Goal: Task Accomplishment & Management: Complete application form

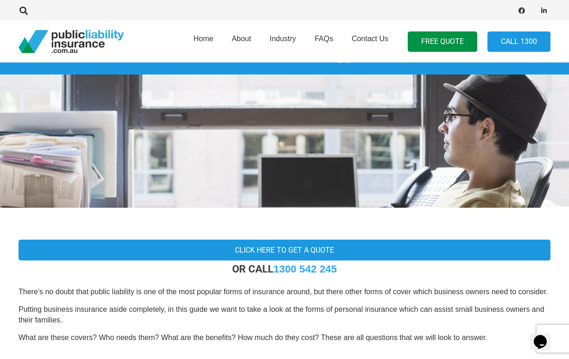
scroll to position [42, 0]
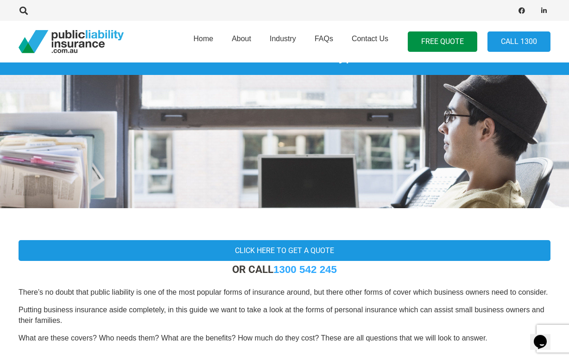
click at [325, 39] on span "FAQs" at bounding box center [323, 39] width 19 height 8
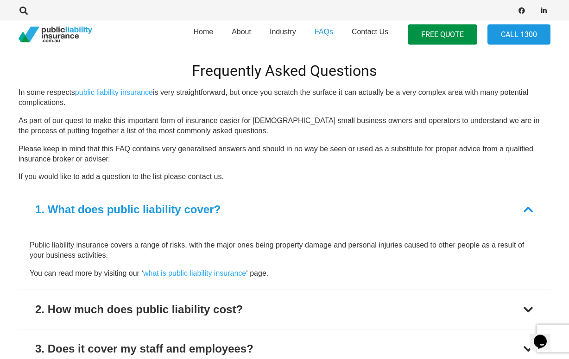
scroll to position [238, 0]
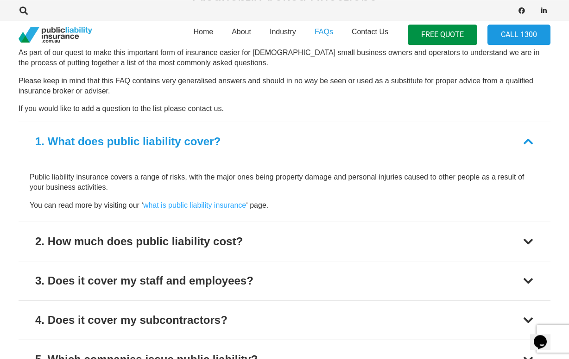
click at [525, 240] on div at bounding box center [527, 241] width 11 height 11
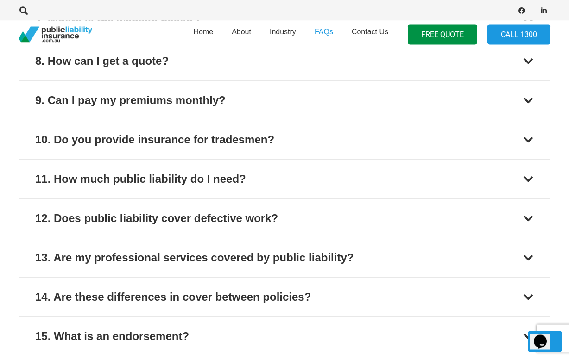
scroll to position [718, 0]
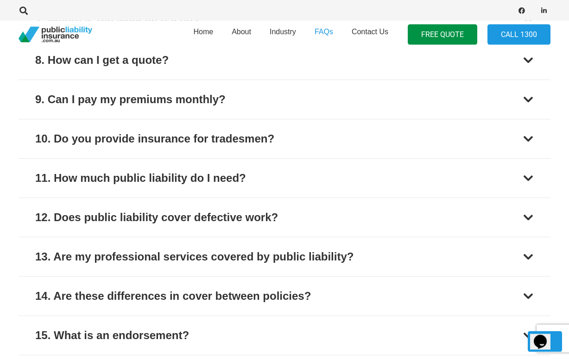
click at [527, 297] on div at bounding box center [527, 296] width 11 height 11
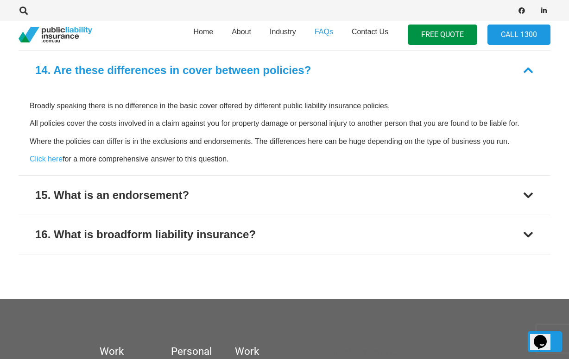
scroll to position [883, 0]
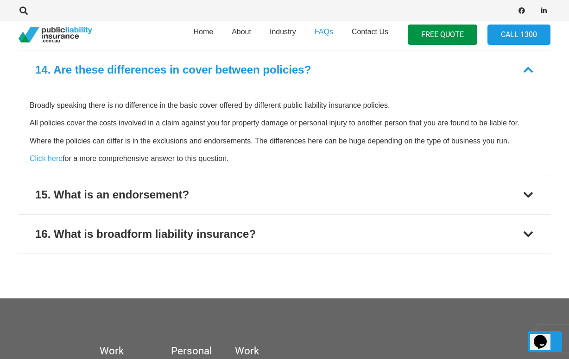
click at [53, 158] on link "Click here" at bounding box center [46, 159] width 33 height 8
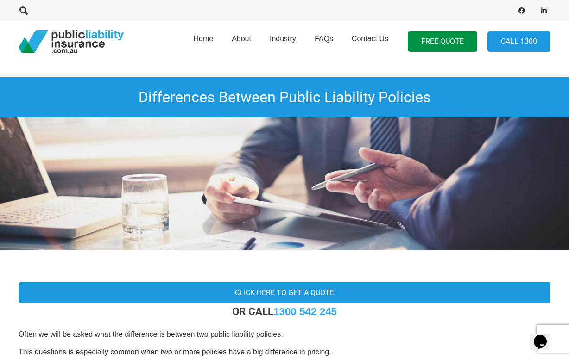
click at [376, 42] on span "Contact Us" at bounding box center [369, 39] width 37 height 8
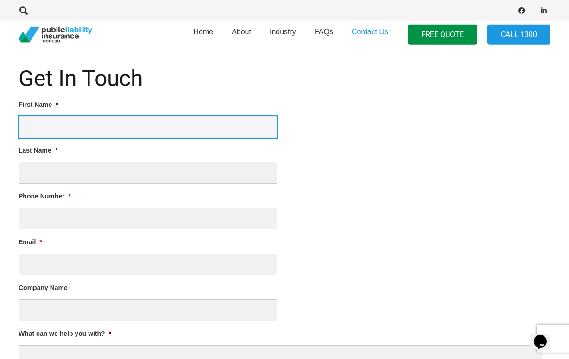
click at [46, 125] on input "First Name *" at bounding box center [148, 127] width 258 height 22
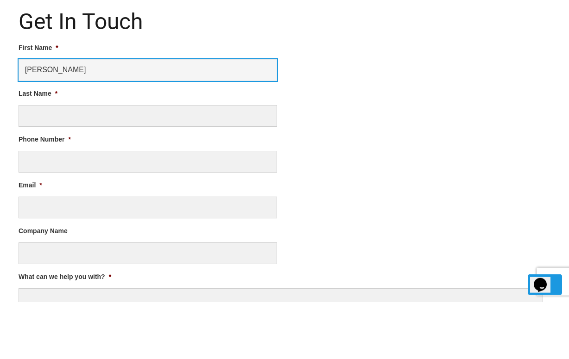
type input "[PERSON_NAME]"
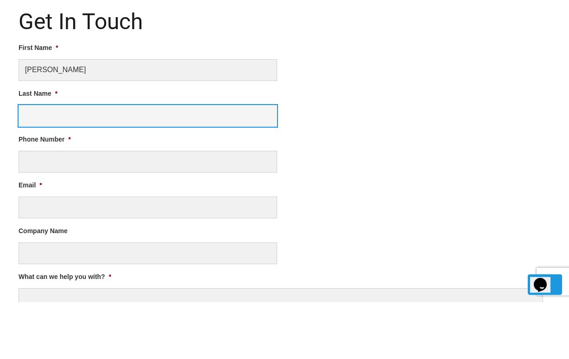
click at [40, 162] on input "Last Name *" at bounding box center [148, 173] width 258 height 22
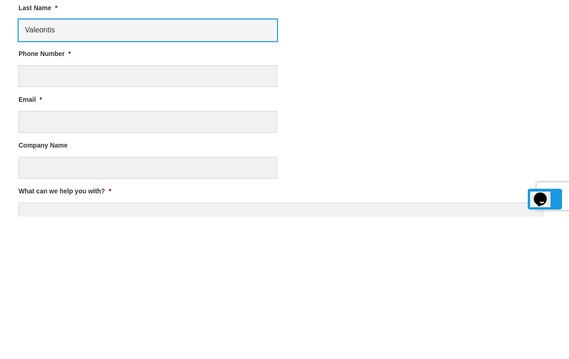
type input "Valeontis"
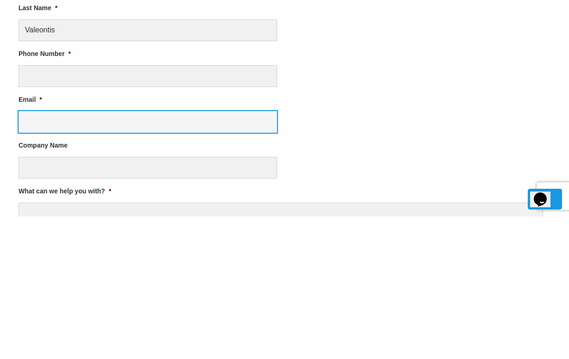
click at [42, 254] on input "Email *" at bounding box center [148, 265] width 258 height 22
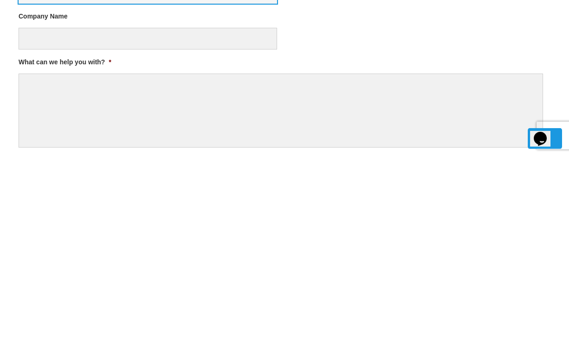
scroll to position [423, 0]
type input "cvaleontis@gmail.com"
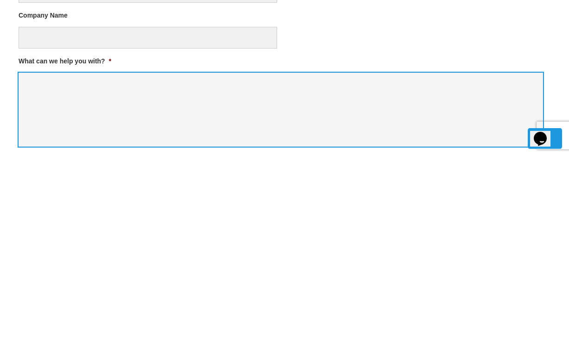
click at [27, 276] on textarea "What can we help you with? *" at bounding box center [281, 313] width 524 height 74
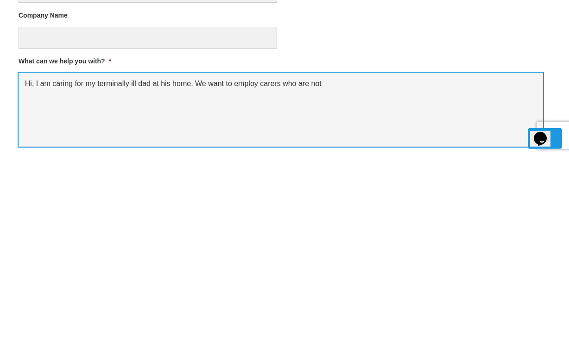
click at [260, 276] on textarea "Hi, I am caring for my terminally ill dad at his home. We want to employ carers…" at bounding box center [281, 313] width 524 height 74
click at [372, 276] on textarea "Hi, I am caring for my terminally ill dad at his home. We want to employ privat…" at bounding box center [281, 313] width 524 height 74
click at [208, 276] on textarea "Hi, I am caring for my terminally ill dad at his home. We want to employ privat…" at bounding box center [281, 313] width 524 height 74
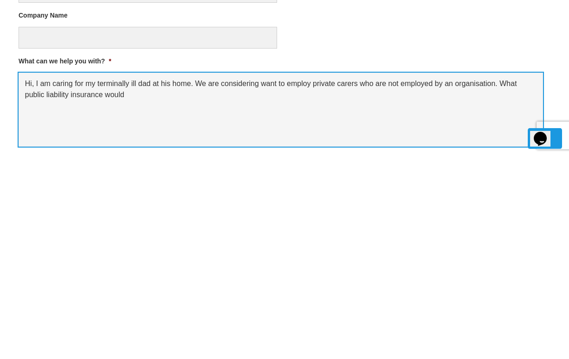
click at [285, 276] on textarea "Hi, I am caring for my terminally ill dad at his home. We are considering want …" at bounding box center [281, 313] width 524 height 74
click at [282, 276] on textarea "Hi, I am caring for my terminally ill dad at his home. We are considering emplo…" at bounding box center [281, 313] width 524 height 74
click at [113, 276] on textarea "Hi, I am caring for my terminally ill dad at his home. We are considering emplo…" at bounding box center [281, 313] width 524 height 74
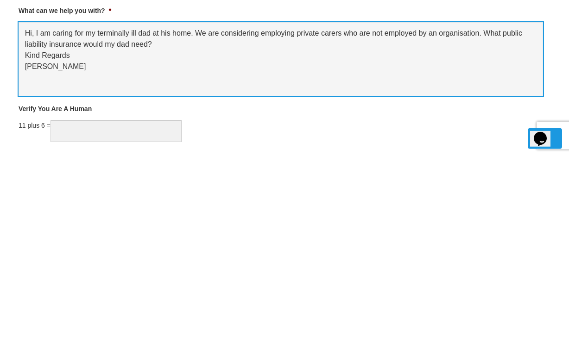
scroll to position [485, 0]
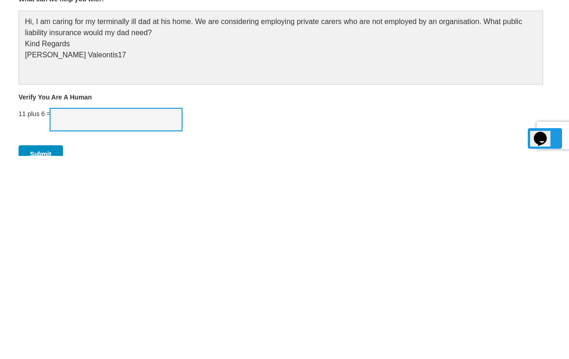
click at [69, 312] on input "Verify You Are A Human" at bounding box center [115, 323] width 131 height 22
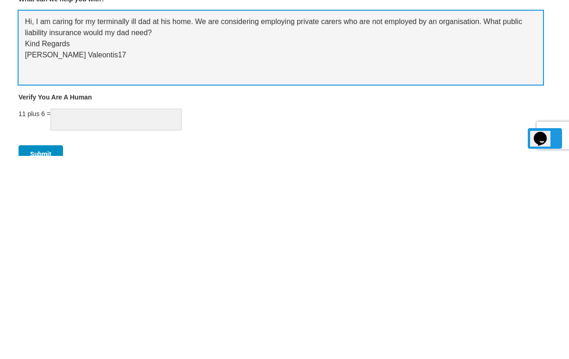
click at [97, 214] on textarea "Hi, I am caring for my terminally ill dad at his home. We are considering emplo…" at bounding box center [281, 251] width 524 height 74
type textarea "Hi, I am caring for my terminally ill dad at his home. We are considering emplo…"
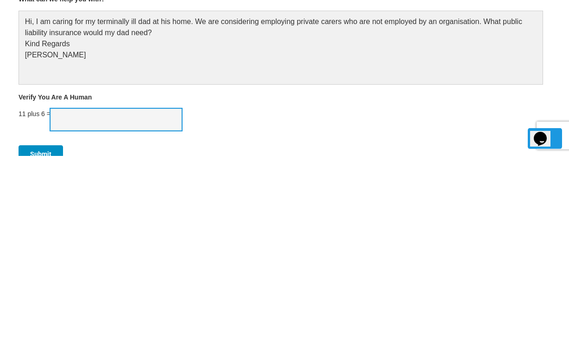
click at [78, 312] on input "Verify You Are A Human" at bounding box center [115, 323] width 131 height 22
type input "17"
click at [40, 349] on input "Submit" at bounding box center [41, 358] width 44 height 18
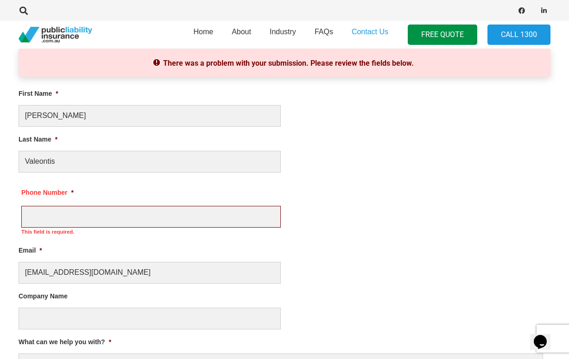
scroll to position [9, 4]
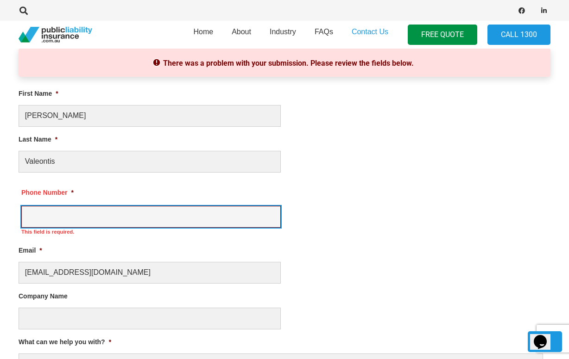
click at [35, 212] on input "Phone Number *" at bounding box center [150, 217] width 259 height 22
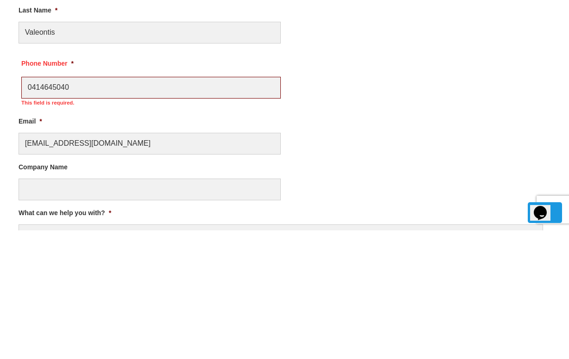
scroll to position [534, 0]
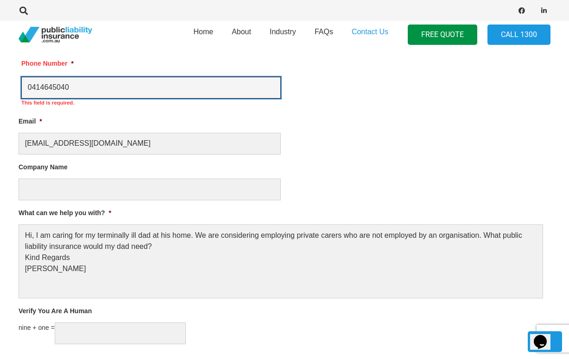
click at [465, 163] on li "Company Name" at bounding box center [285, 181] width 532 height 38
click at [29, 86] on input "0414645040" at bounding box center [150, 88] width 259 height 22
click at [46, 85] on input "+610414645040" at bounding box center [150, 88] width 259 height 22
type input "[PHONE_NUMBER]"
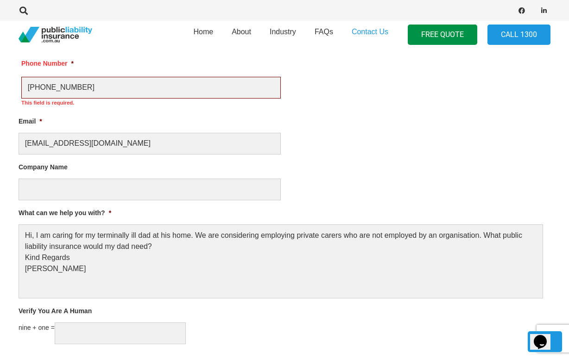
click at [456, 188] on div at bounding box center [281, 190] width 524 height 22
click at [78, 336] on input "Verify You Are A Human" at bounding box center [120, 334] width 131 height 22
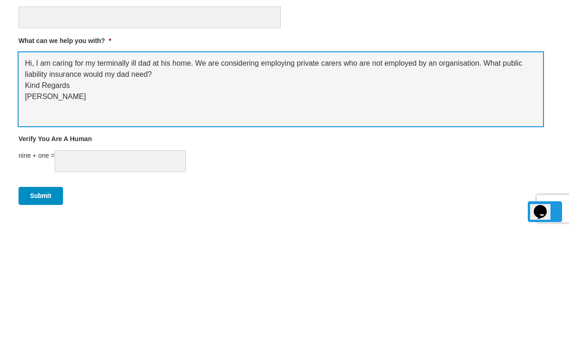
click at [322, 182] on textarea "Hi, I am caring for my terminally ill dad at his home. We are considering emplo…" at bounding box center [281, 219] width 524 height 74
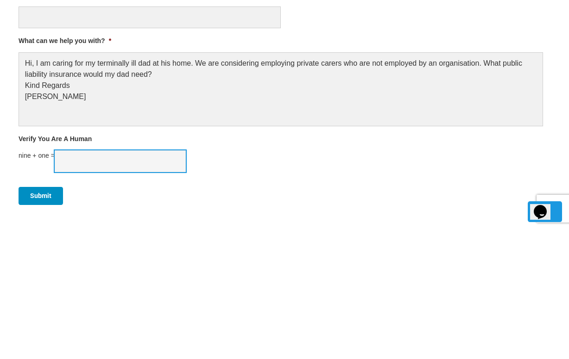
click at [68, 281] on input "Verify You Are A Human" at bounding box center [120, 292] width 131 height 22
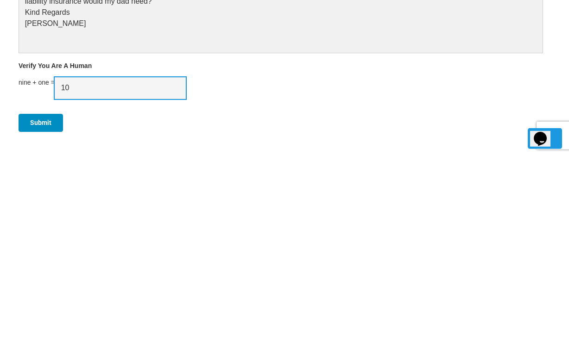
type input "10"
click at [41, 317] on input "Submit" at bounding box center [41, 326] width 44 height 18
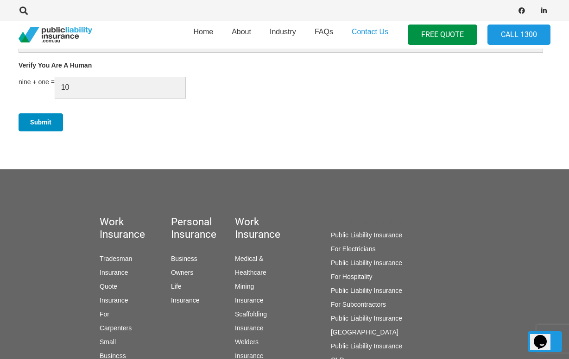
click at [44, 118] on input "Submit" at bounding box center [41, 122] width 44 height 18
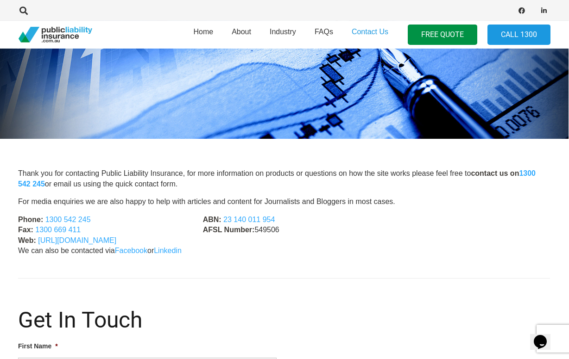
scroll to position [112, 0]
